Goal: Task Accomplishment & Management: Complete application form

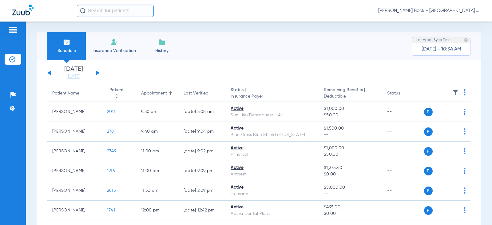
click at [115, 50] on span "Insurance Verification" at bounding box center [114, 51] width 48 height 6
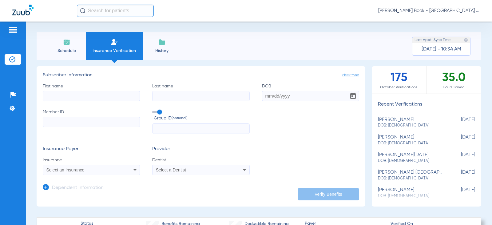
click at [84, 96] on input "First name" at bounding box center [91, 96] width 97 height 10
type input "[PERSON_NAME]"
click at [192, 94] on input "Last name" at bounding box center [200, 96] width 97 height 10
type input "[PERSON_NAME]"
click at [299, 104] on div "First name [PERSON_NAME] Last name [PERSON_NAME] Member ID Group ID (optional)" at bounding box center [201, 108] width 316 height 51
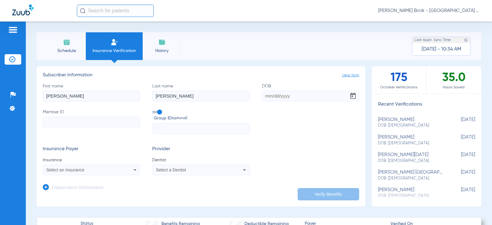
click at [300, 99] on input "DOB" at bounding box center [310, 96] width 97 height 10
type input "[DATE]"
click at [248, 161] on div "Insurance Payer Insurance Select an Insurance Provider Dentist Select a Dentist" at bounding box center [201, 160] width 316 height 29
click at [112, 126] on input "Member ID" at bounding box center [91, 121] width 97 height 10
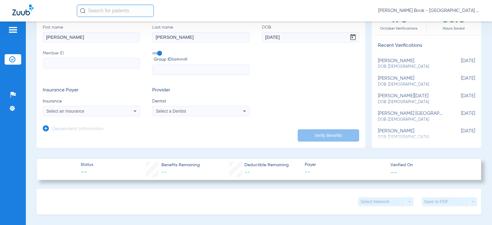
scroll to position [61, 0]
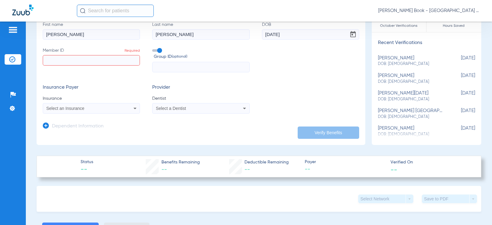
click at [128, 110] on div "Select an Insurance" at bounding box center [91, 107] width 96 height 7
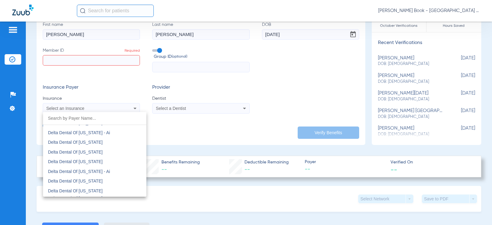
scroll to position [1567, 0]
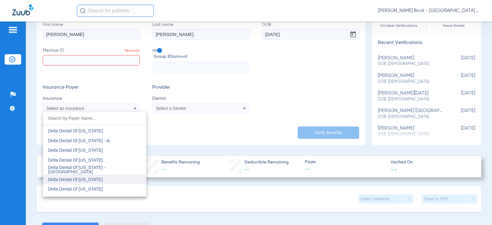
click at [105, 176] on mat-option "Delta Dental Of [US_STATE]" at bounding box center [94, 179] width 103 height 10
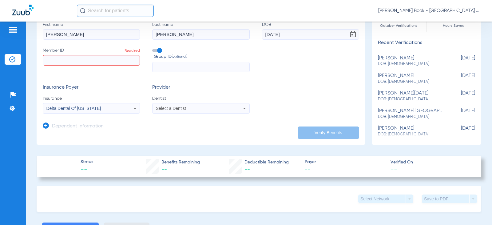
click at [159, 109] on span "Select a Dentist" at bounding box center [171, 108] width 30 height 5
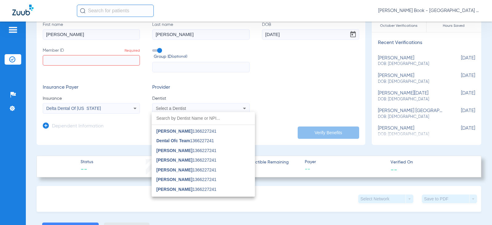
scroll to position [0, 0]
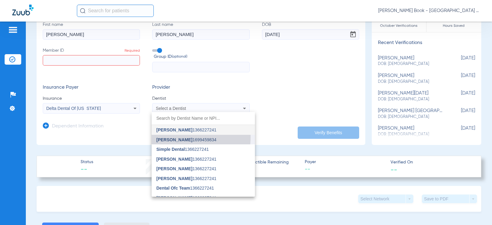
click at [168, 136] on mat-option "[PERSON_NAME] 1699459834" at bounding box center [202, 140] width 103 height 10
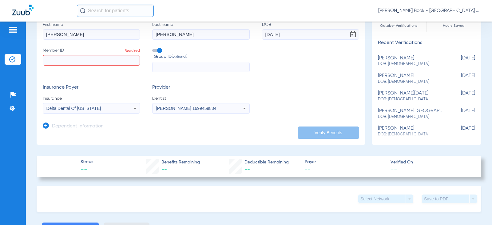
click at [89, 59] on input "Member ID Required" at bounding box center [91, 60] width 97 height 10
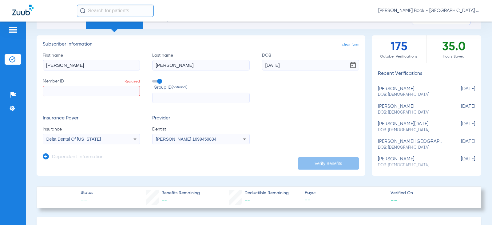
scroll to position [61, 0]
